Goal: Information Seeking & Learning: Learn about a topic

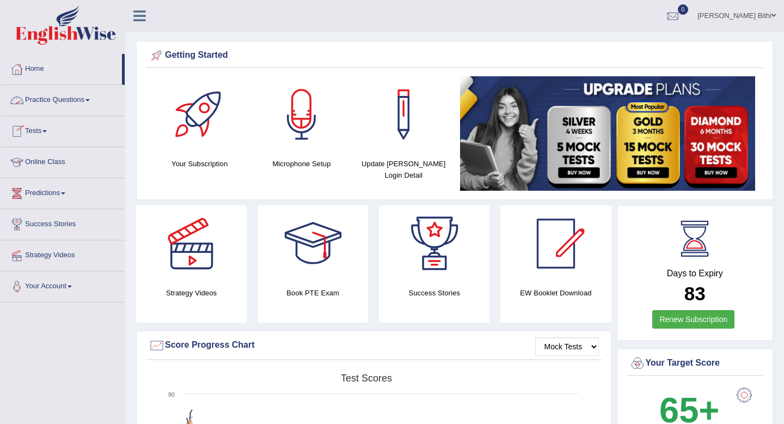
click at [59, 107] on link "Practice Questions" at bounding box center [63, 98] width 124 height 27
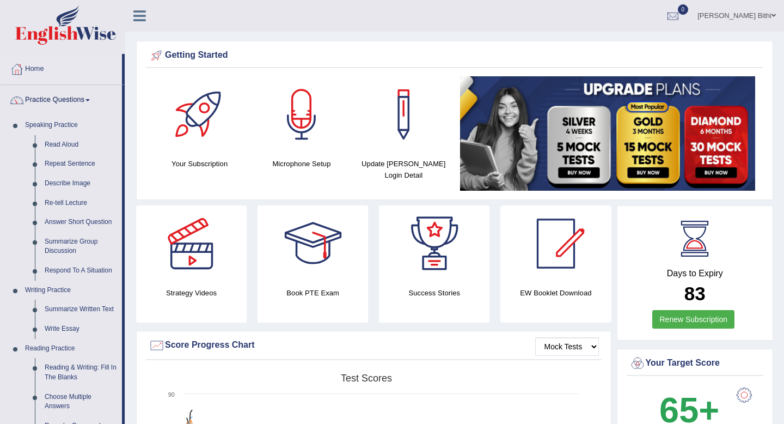
click at [59, 107] on link "Practice Questions" at bounding box center [61, 98] width 121 height 27
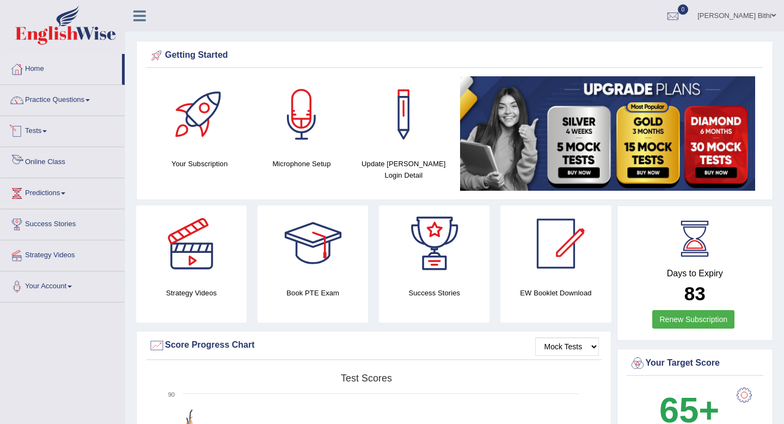
click at [50, 129] on link "Tests" at bounding box center [63, 129] width 124 height 27
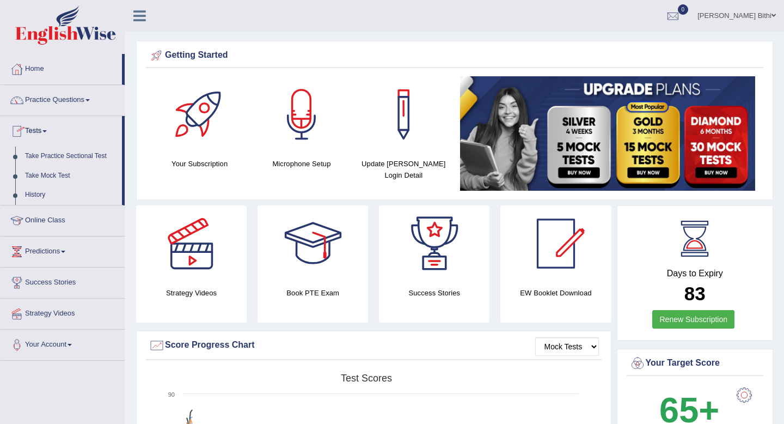
click at [64, 157] on link "Take Practice Sectional Test" at bounding box center [71, 156] width 102 height 20
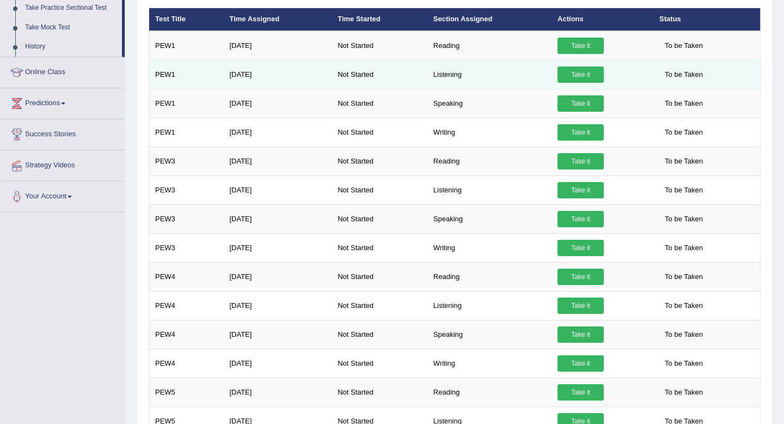
scroll to position [115, 0]
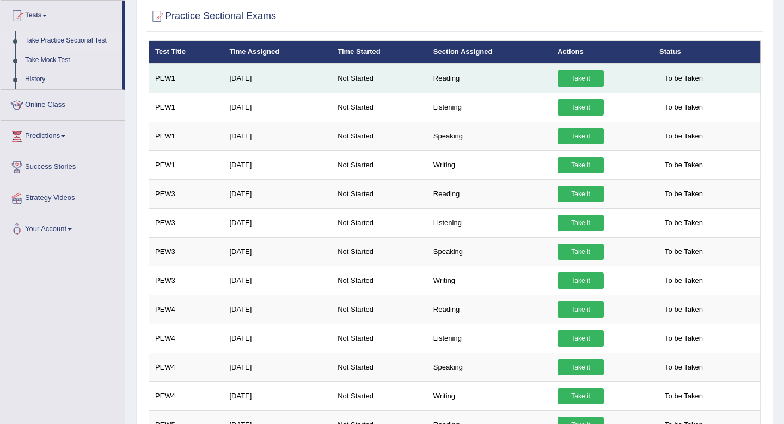
click at [581, 76] on link "Take it" at bounding box center [581, 78] width 46 height 16
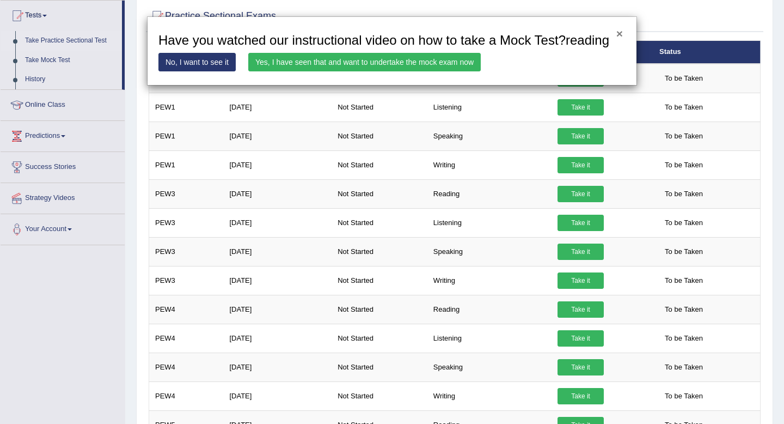
click at [619, 35] on button "×" at bounding box center [619, 33] width 7 height 11
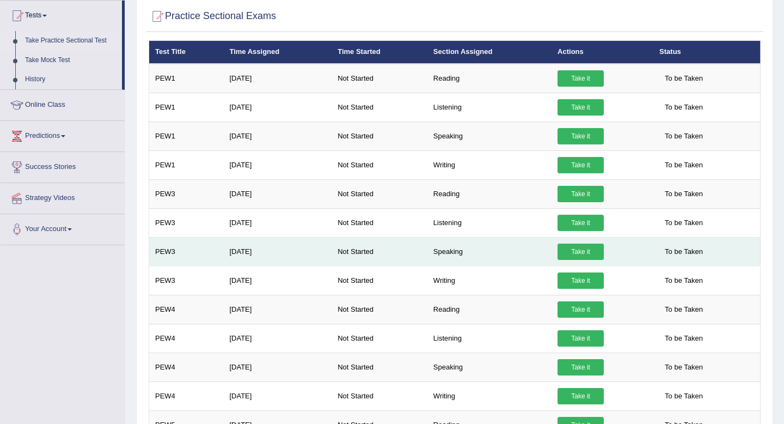
scroll to position [0, 0]
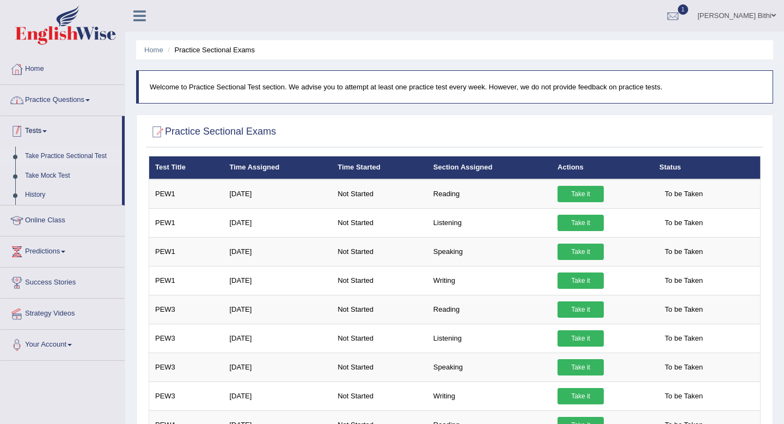
click at [77, 107] on link "Practice Questions" at bounding box center [63, 98] width 124 height 27
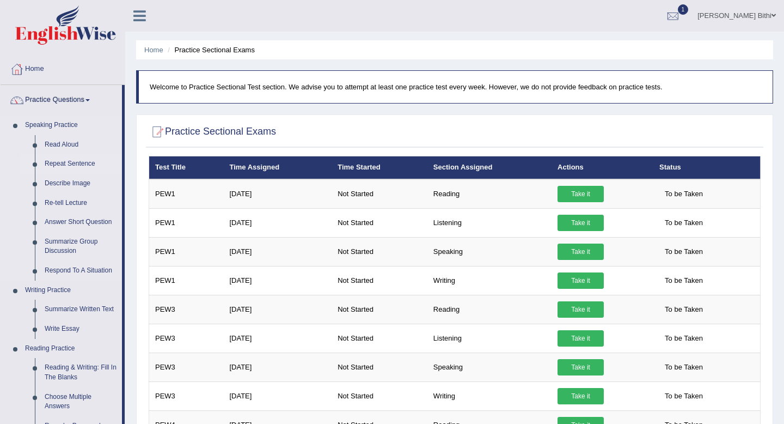
click at [84, 166] on link "Repeat Sentence" at bounding box center [81, 164] width 82 height 20
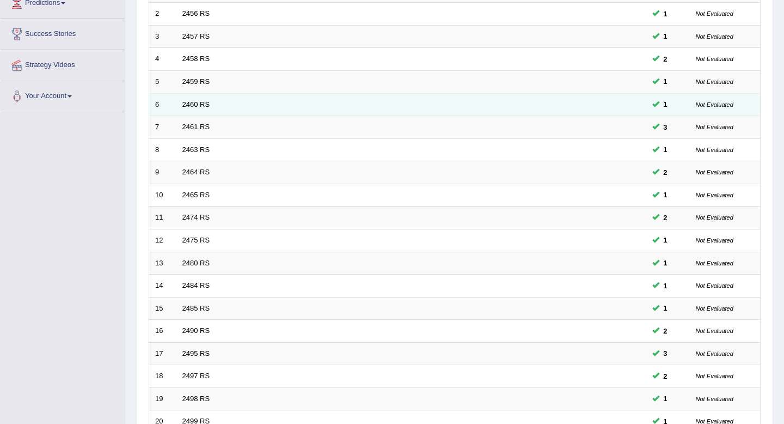
scroll to position [297, 0]
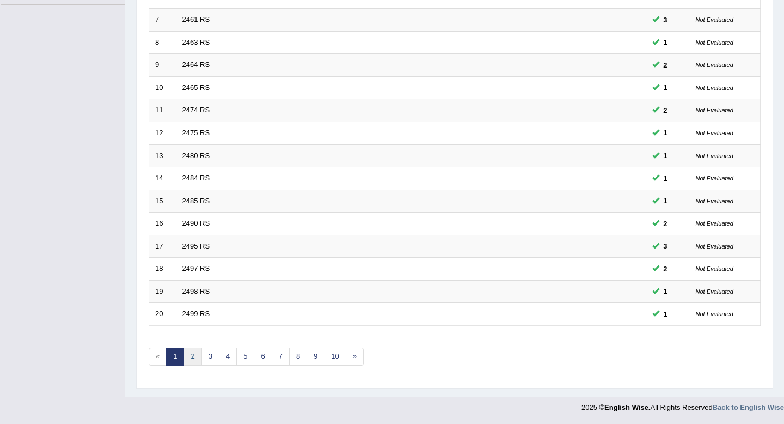
click at [192, 355] on link "2" at bounding box center [192, 356] width 18 height 18
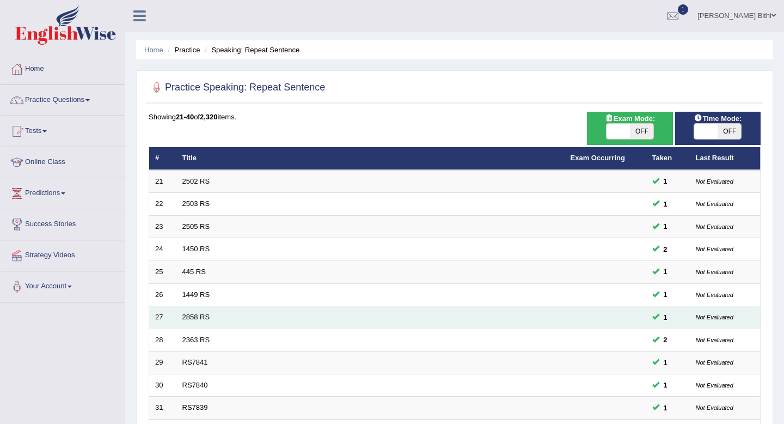
scroll to position [297, 0]
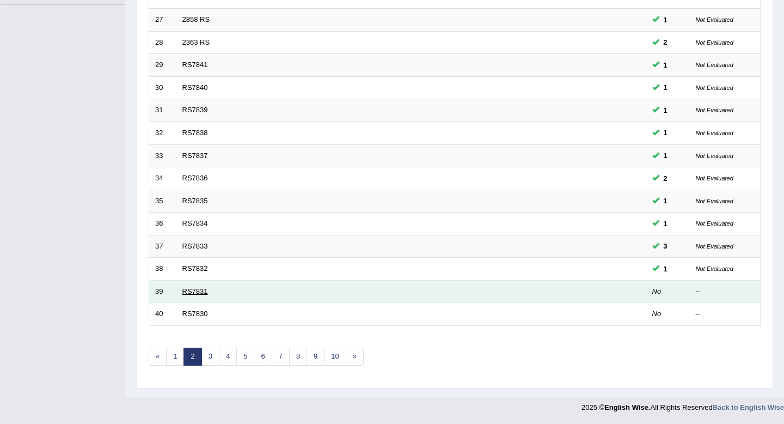
click at [191, 289] on link "RS7831" at bounding box center [195, 291] width 26 height 8
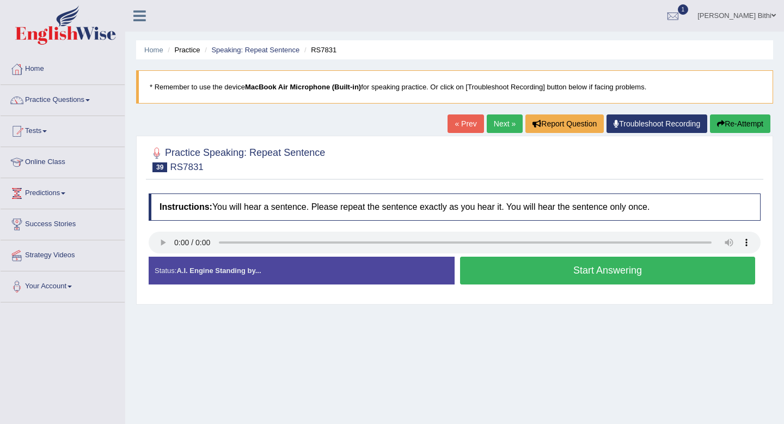
click at [609, 277] on button "Start Answering" at bounding box center [607, 270] width 295 height 28
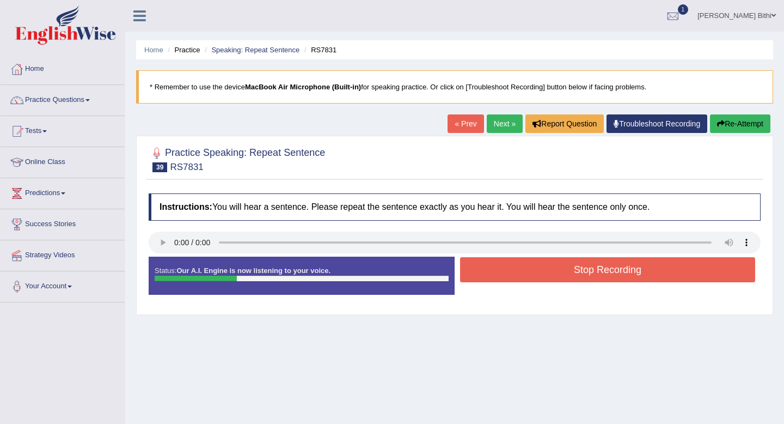
click at [609, 277] on button "Stop Recording" at bounding box center [607, 269] width 295 height 25
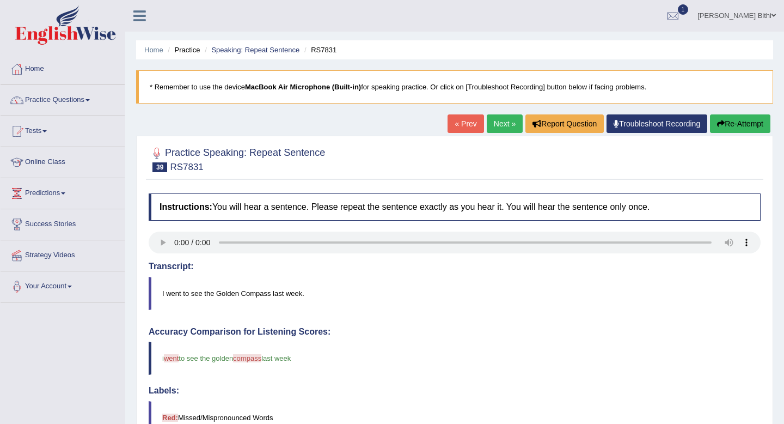
click at [493, 123] on link "Next »" at bounding box center [505, 123] width 36 height 19
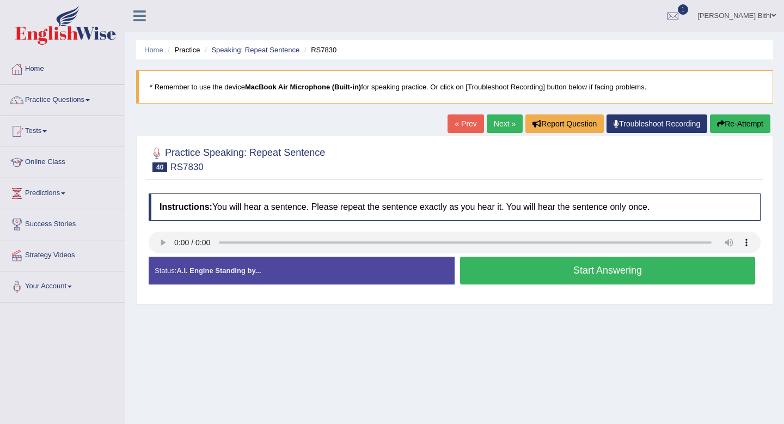
click at [618, 270] on button "Start Answering" at bounding box center [607, 270] width 295 height 28
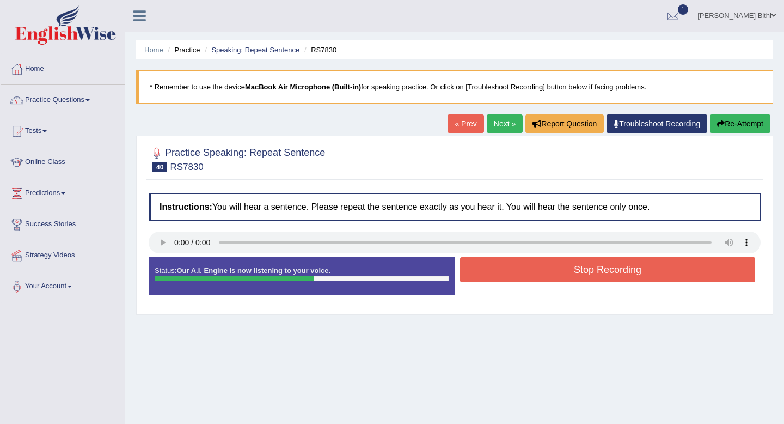
click at [608, 268] on button "Stop Recording" at bounding box center [607, 269] width 295 height 25
